Goal: Transaction & Acquisition: Purchase product/service

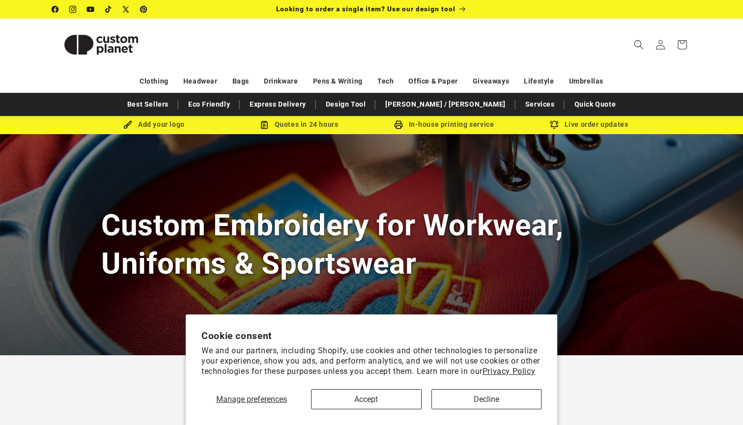
click at [364, 395] on button "Accept" at bounding box center [366, 399] width 111 height 20
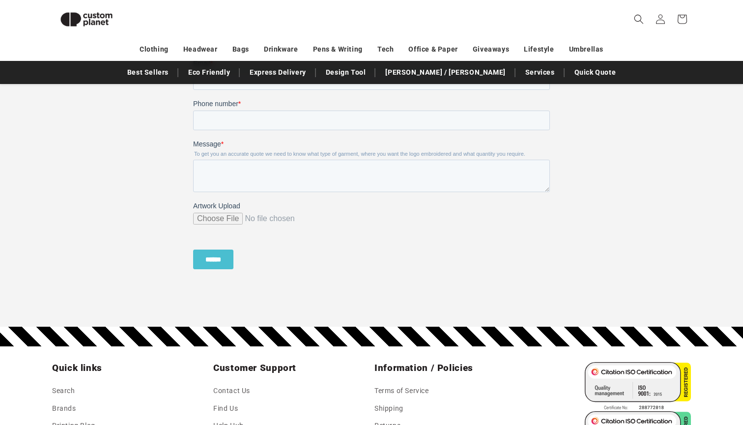
scroll to position [941, 0]
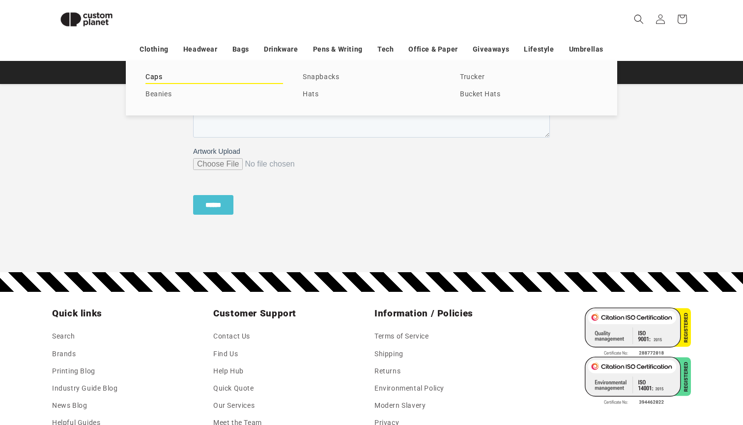
click at [156, 77] on link "Caps" at bounding box center [214, 77] width 138 height 13
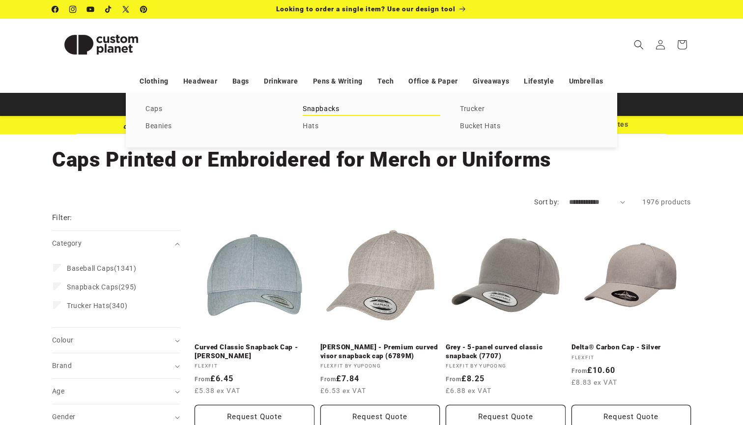
click at [308, 105] on link "Snapbacks" at bounding box center [372, 109] width 138 height 13
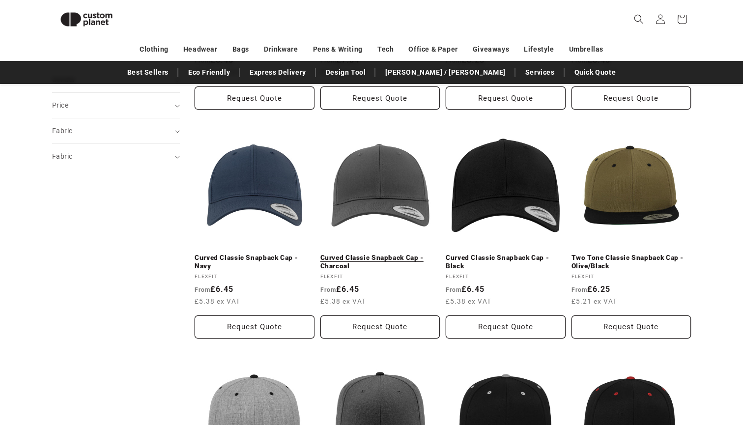
scroll to position [305, 0]
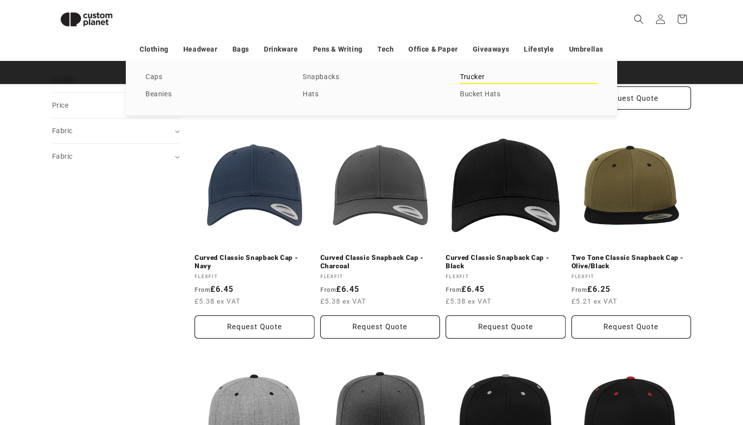
click at [467, 75] on link "Trucker" at bounding box center [529, 77] width 138 height 13
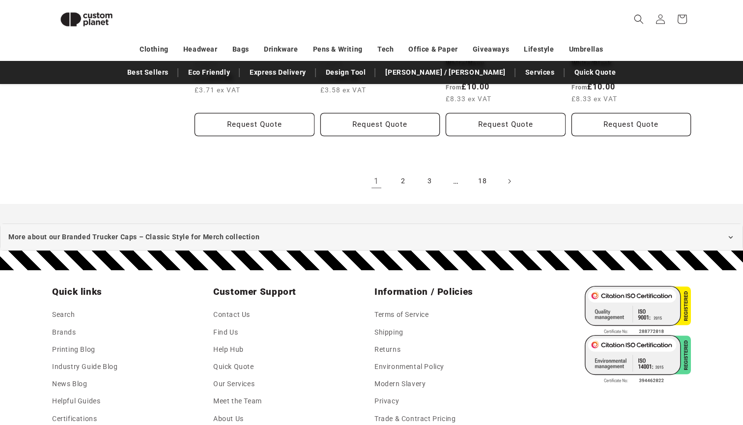
scroll to position [1156, 0]
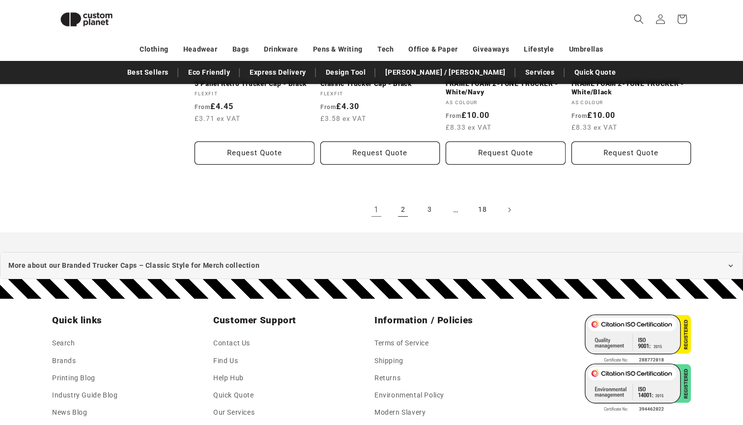
click at [402, 215] on link "2" at bounding box center [403, 210] width 22 height 22
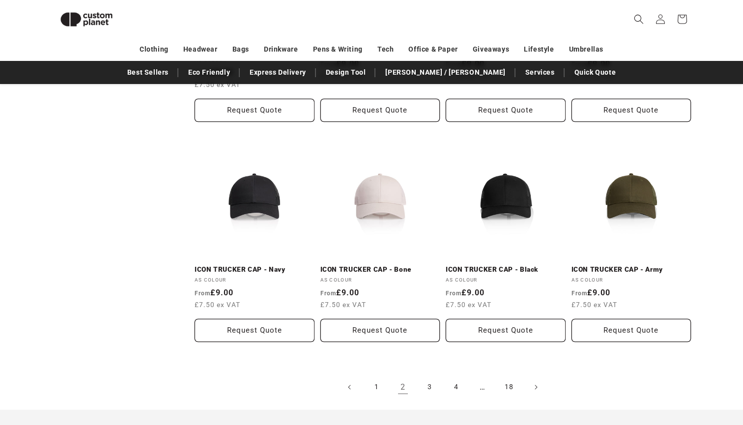
scroll to position [1005, 0]
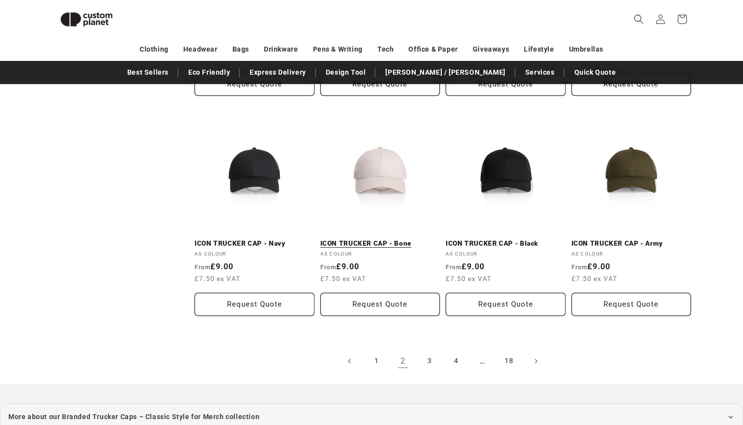
click at [370, 239] on link "ICON TRUCKER CAP - Bone" at bounding box center [380, 243] width 120 height 9
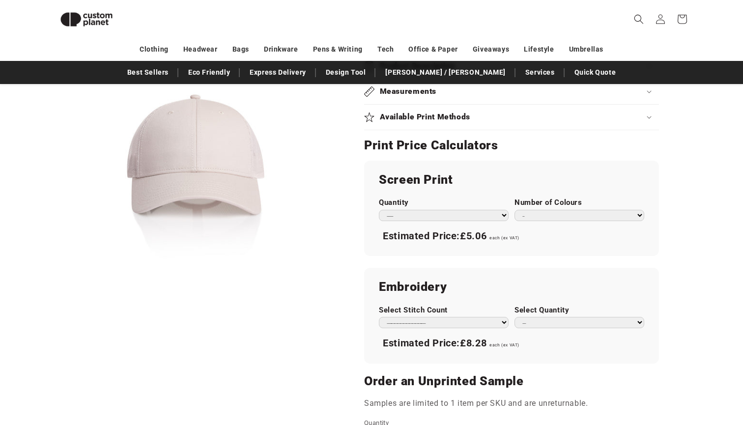
scroll to position [464, 0]
